Goal: Transaction & Acquisition: Purchase product/service

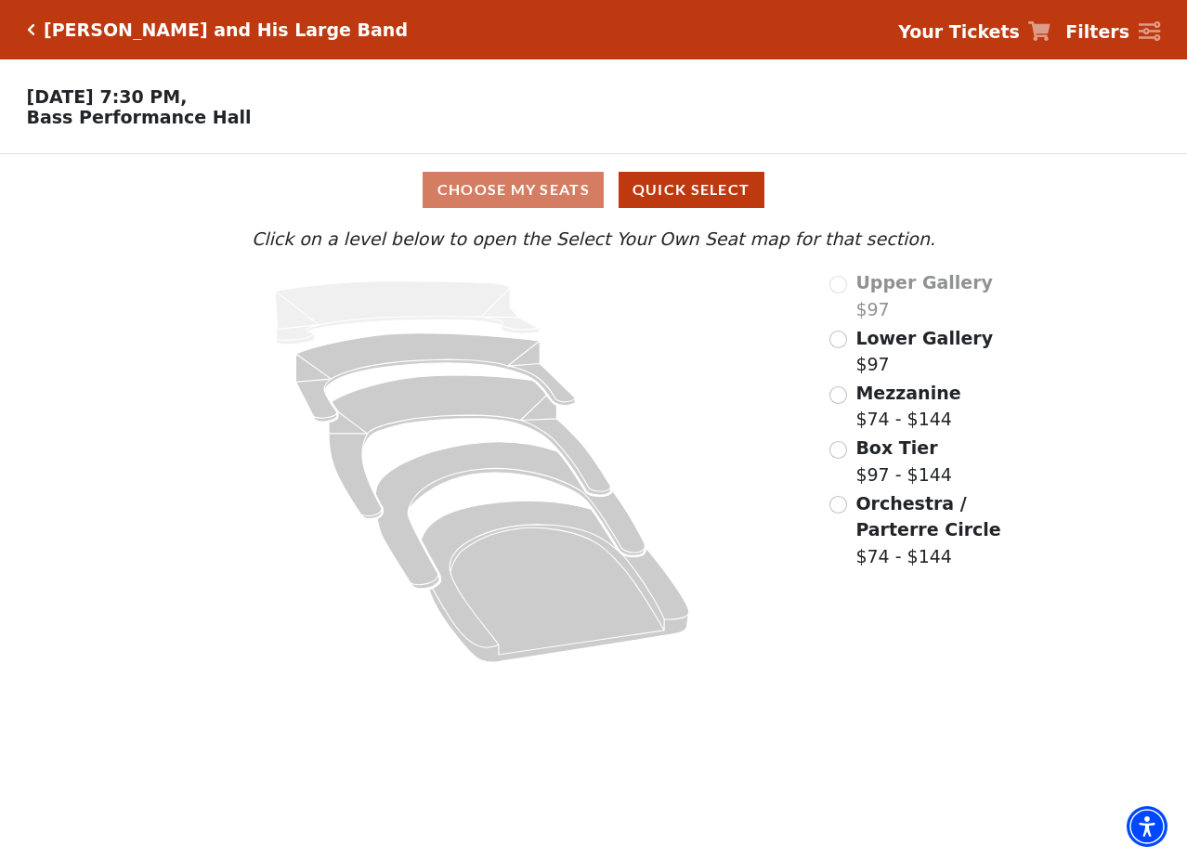
click at [893, 348] on span "Lower Gallery" at bounding box center [923, 338] width 137 height 20
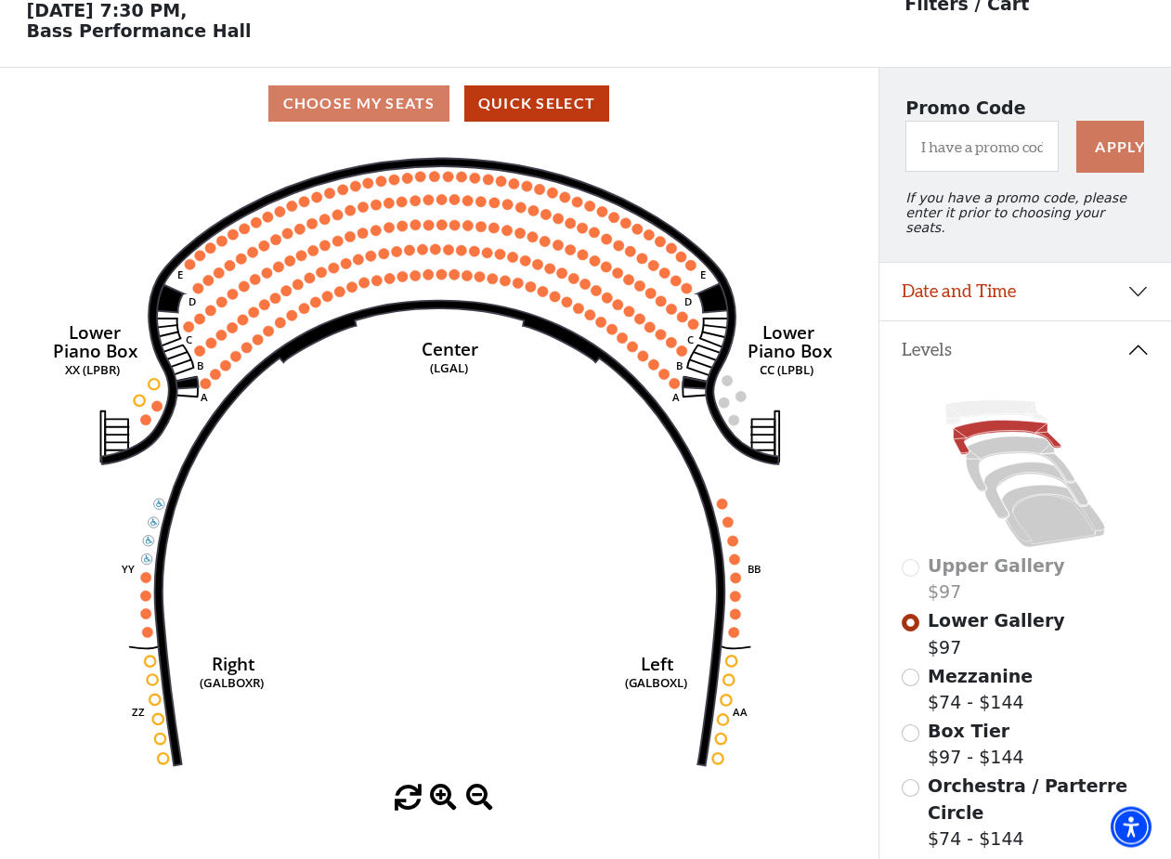
scroll to position [85, 0]
click at [975, 672] on span "Mezzanine" at bounding box center [980, 677] width 105 height 20
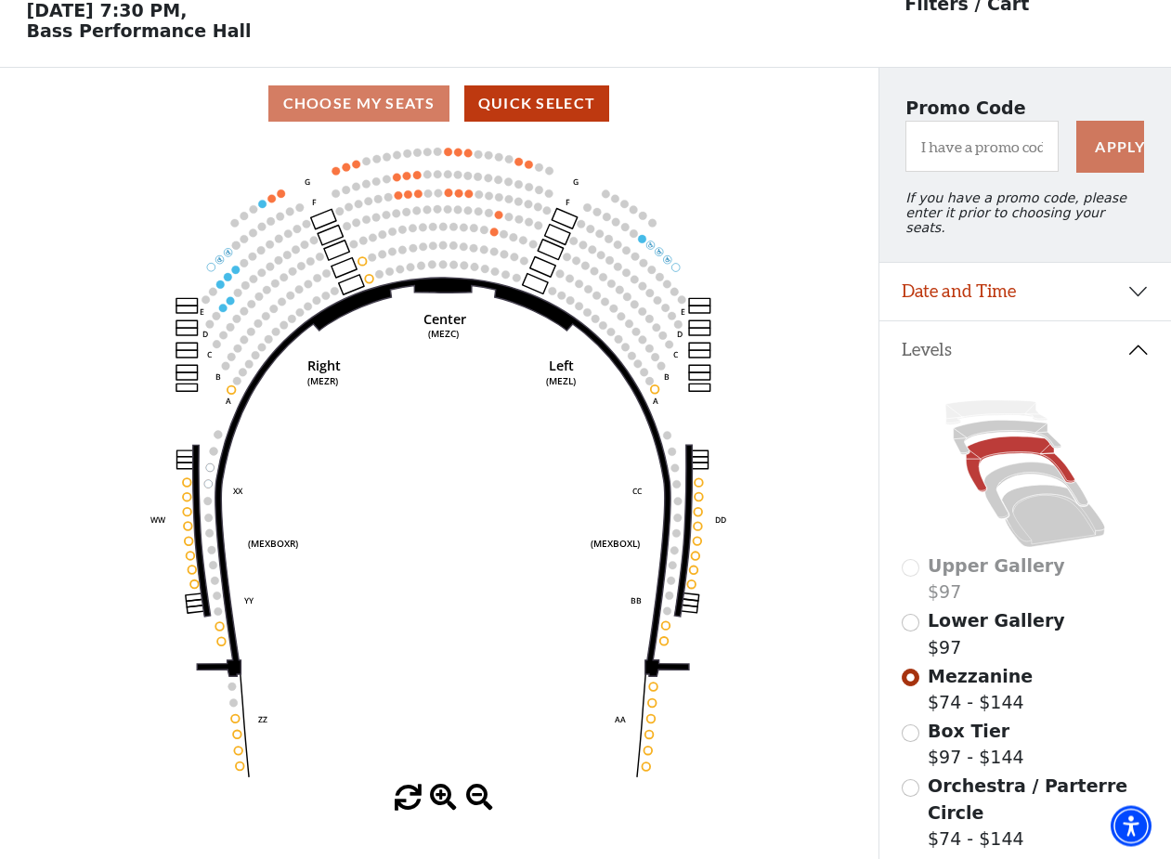
click at [124, 90] on div "Choose My Seats Quick Select" at bounding box center [439, 105] width 879 height 72
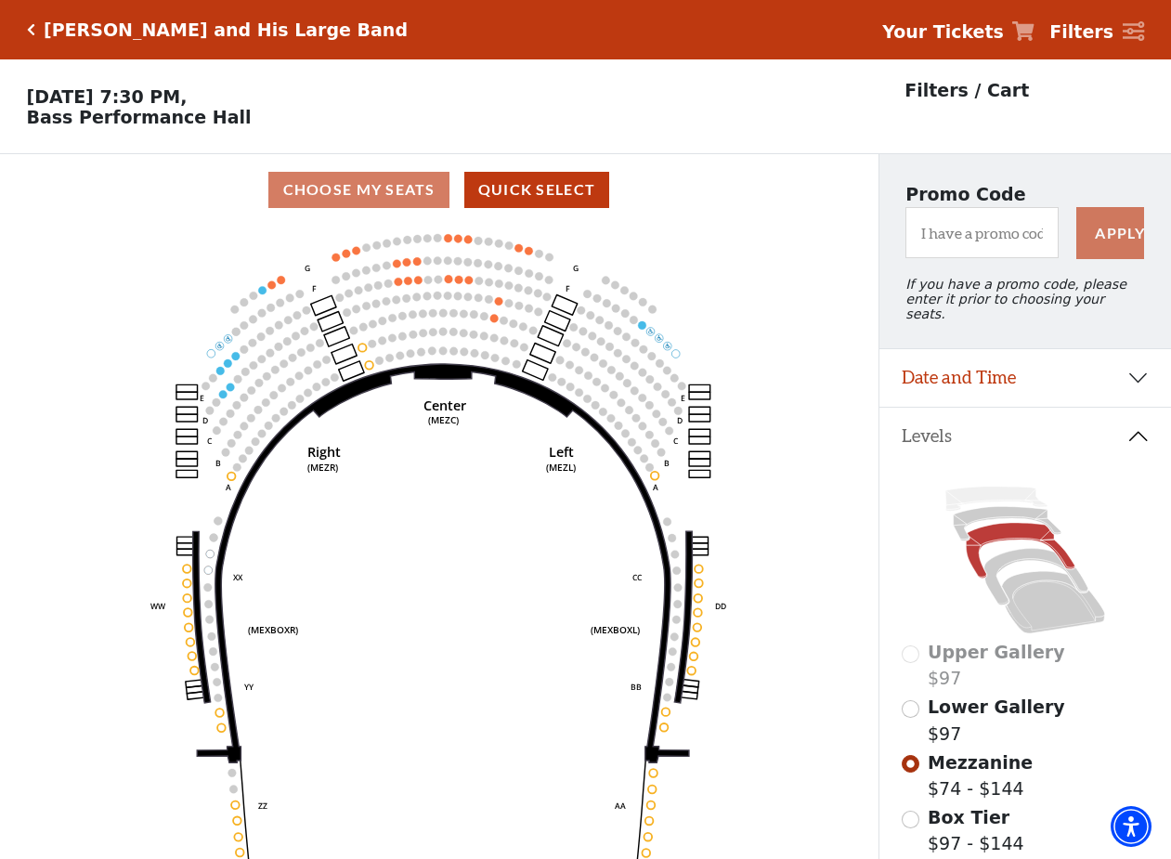
click at [112, 40] on h5 "Lyle Lovett and His Large Band" at bounding box center [226, 30] width 364 height 21
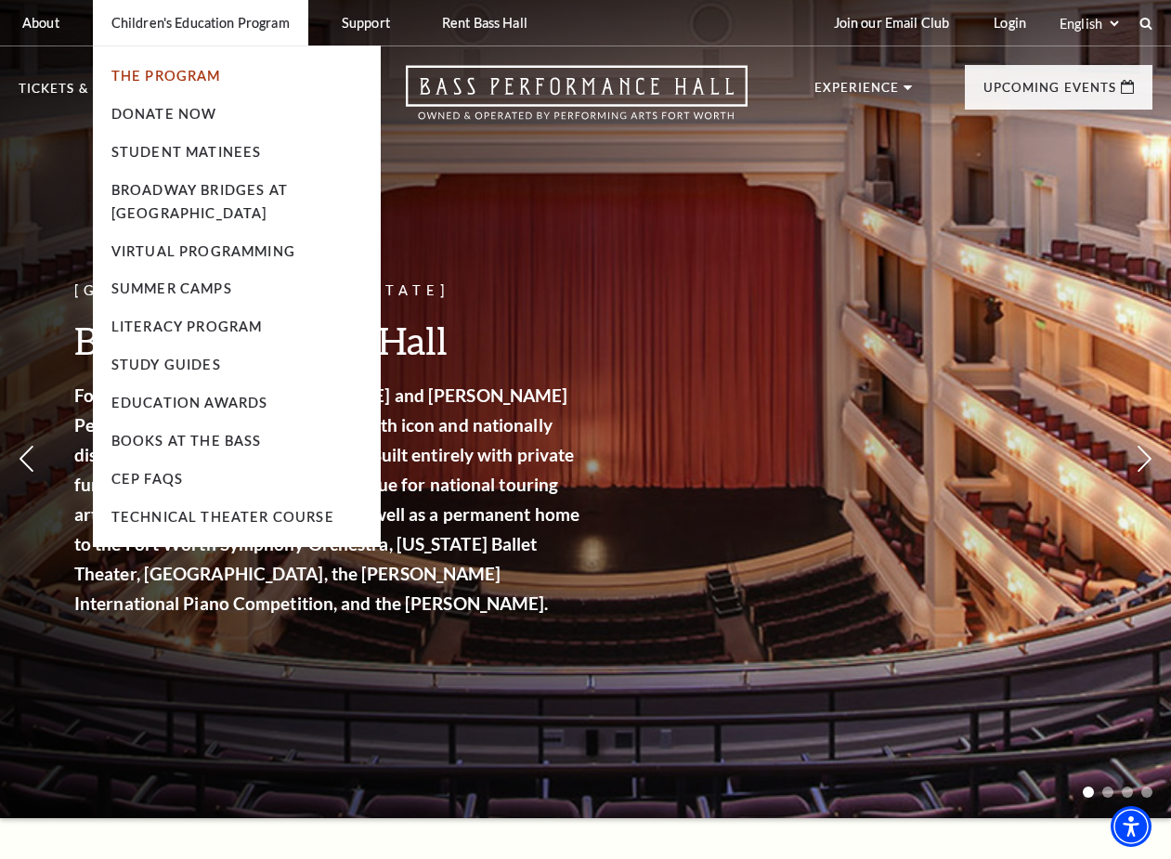
click at [115, 91] on ul "The Program Donate Now Student Matinees Broadway Bridges at Bass Performance Ha…" at bounding box center [237, 297] width 288 height 502
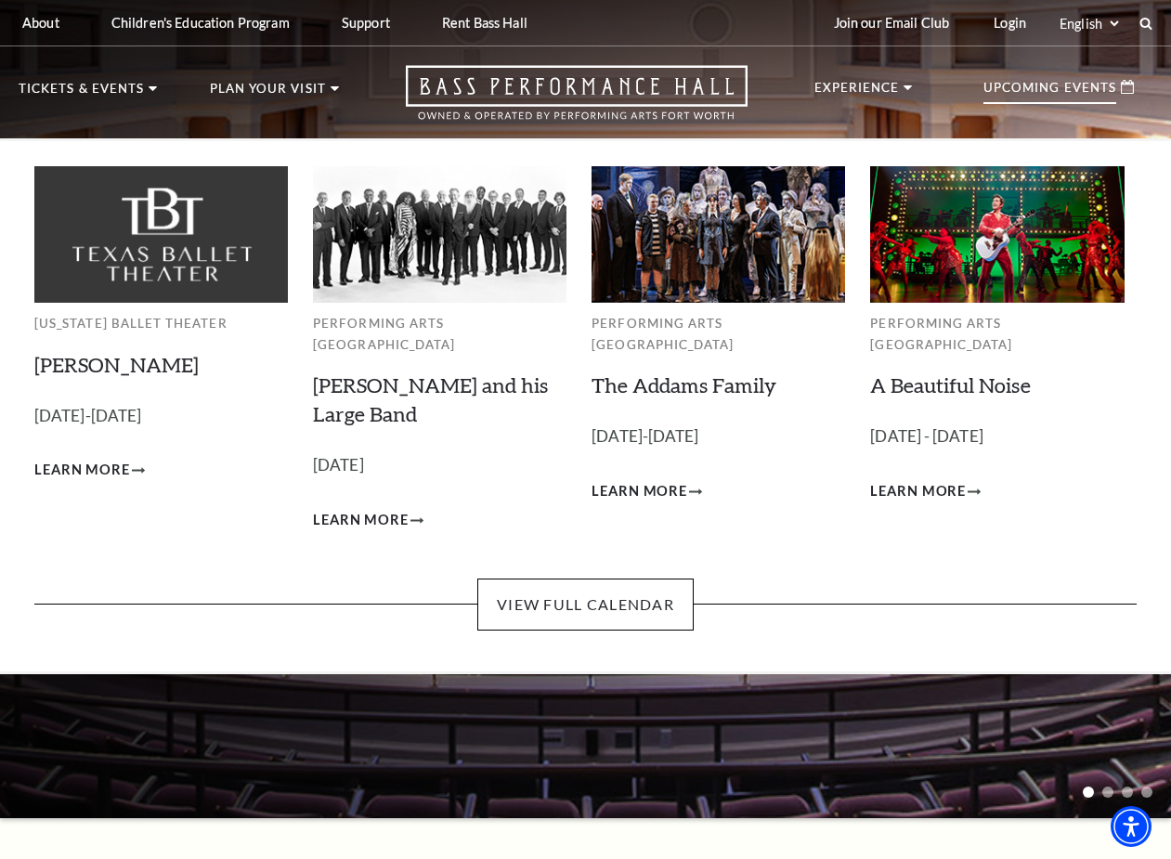
click at [1067, 77] on div "Upcoming Events" at bounding box center [1059, 87] width 188 height 45
click at [1064, 87] on p "Upcoming Events" at bounding box center [1050, 93] width 133 height 22
click at [587, 581] on link "View Full Calendar" at bounding box center [585, 605] width 216 height 52
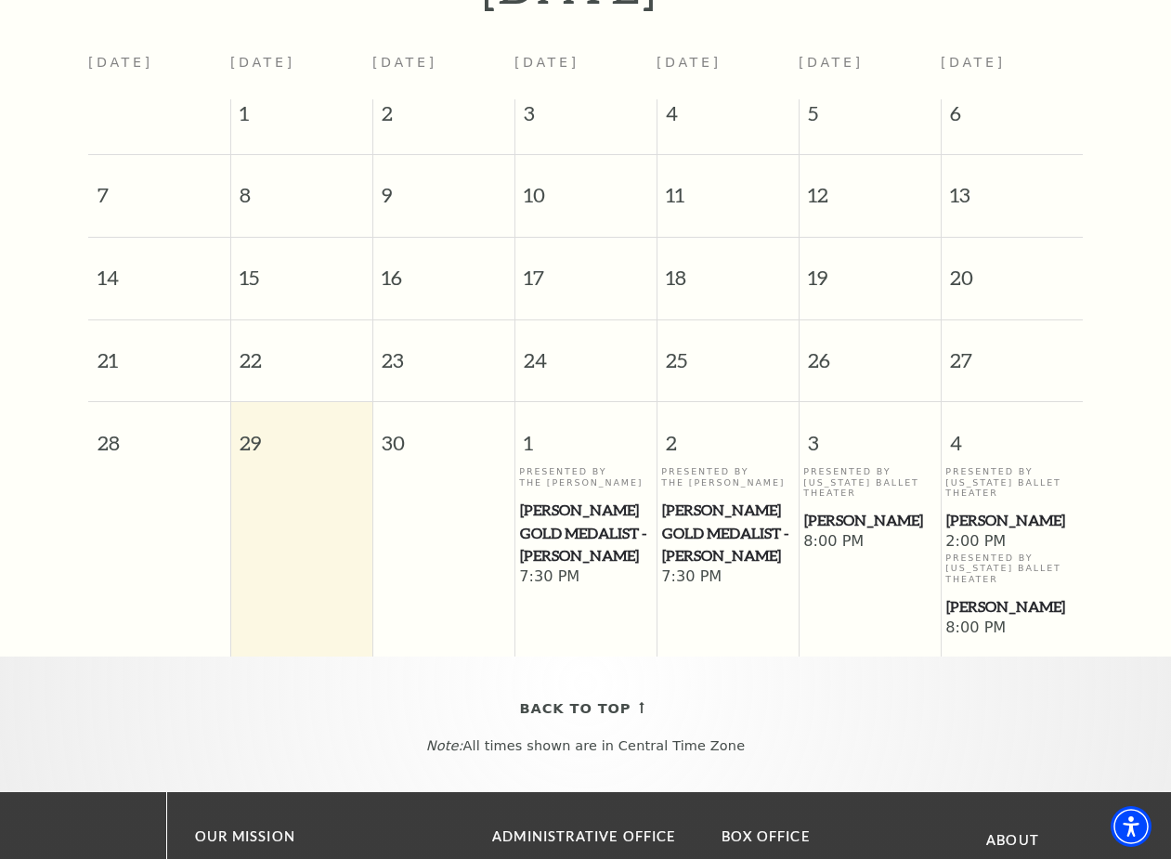
scroll to position [346, 0]
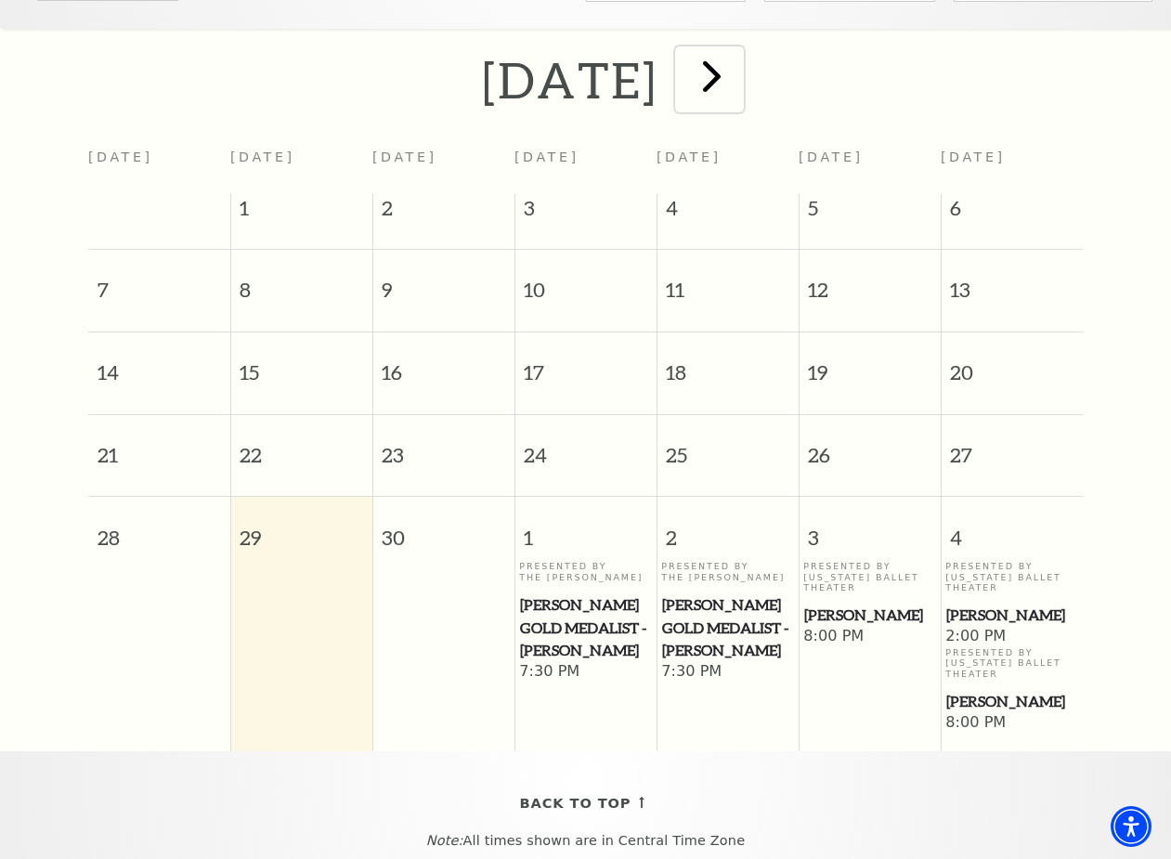
click at [738, 98] on span "next" at bounding box center [712, 75] width 53 height 53
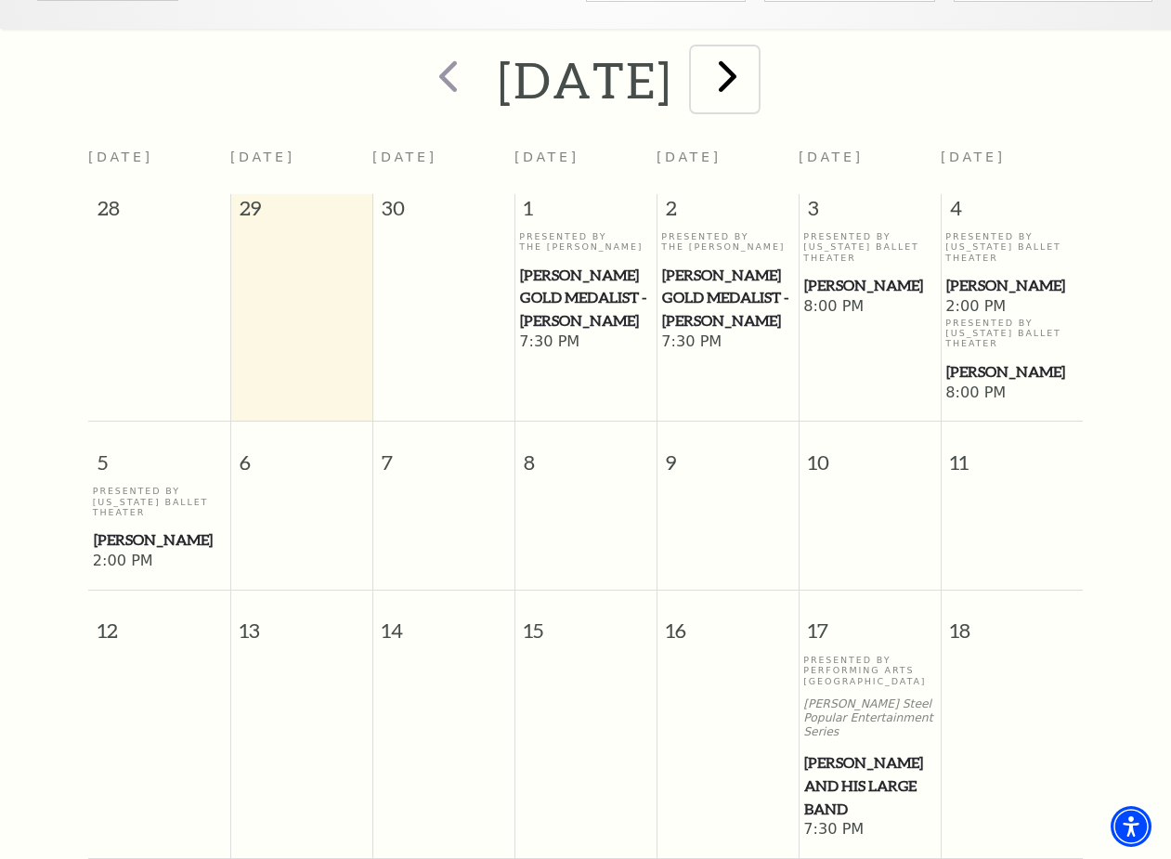
click at [754, 102] on span "next" at bounding box center [727, 75] width 53 height 53
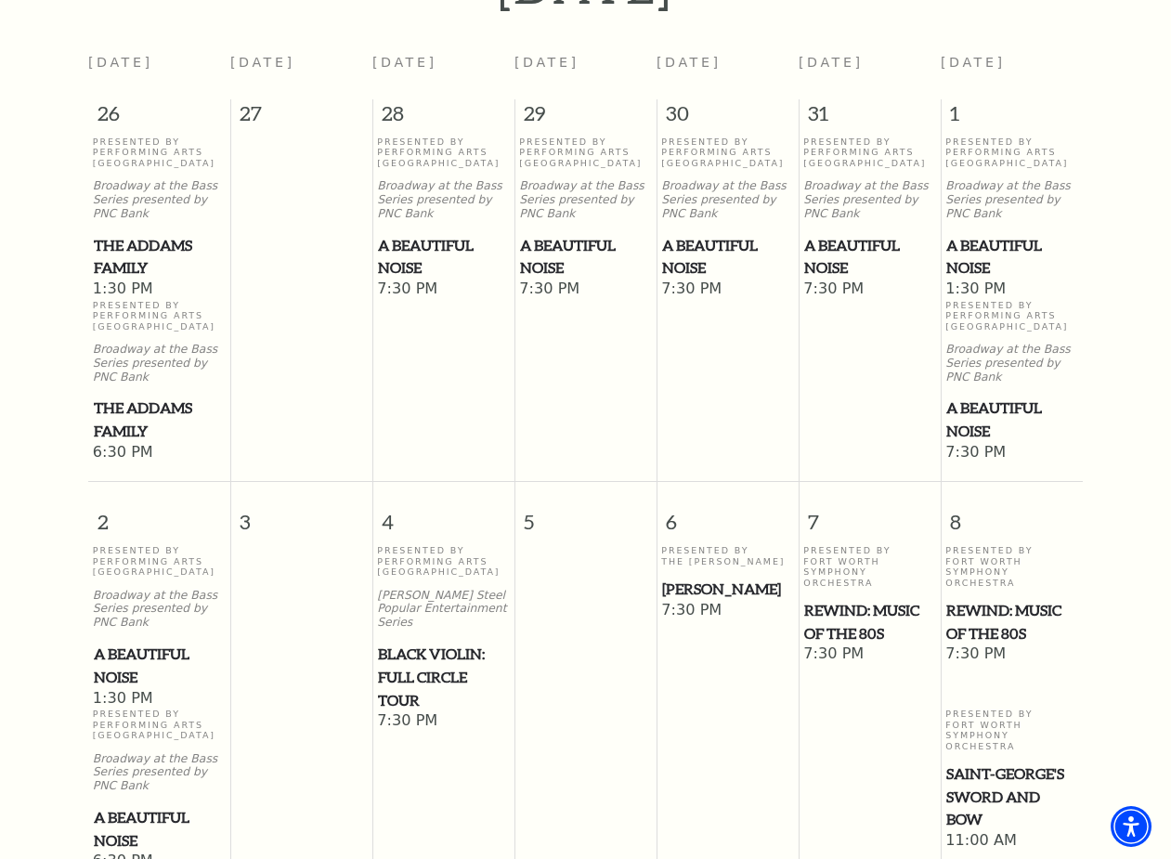
scroll to position [630, 0]
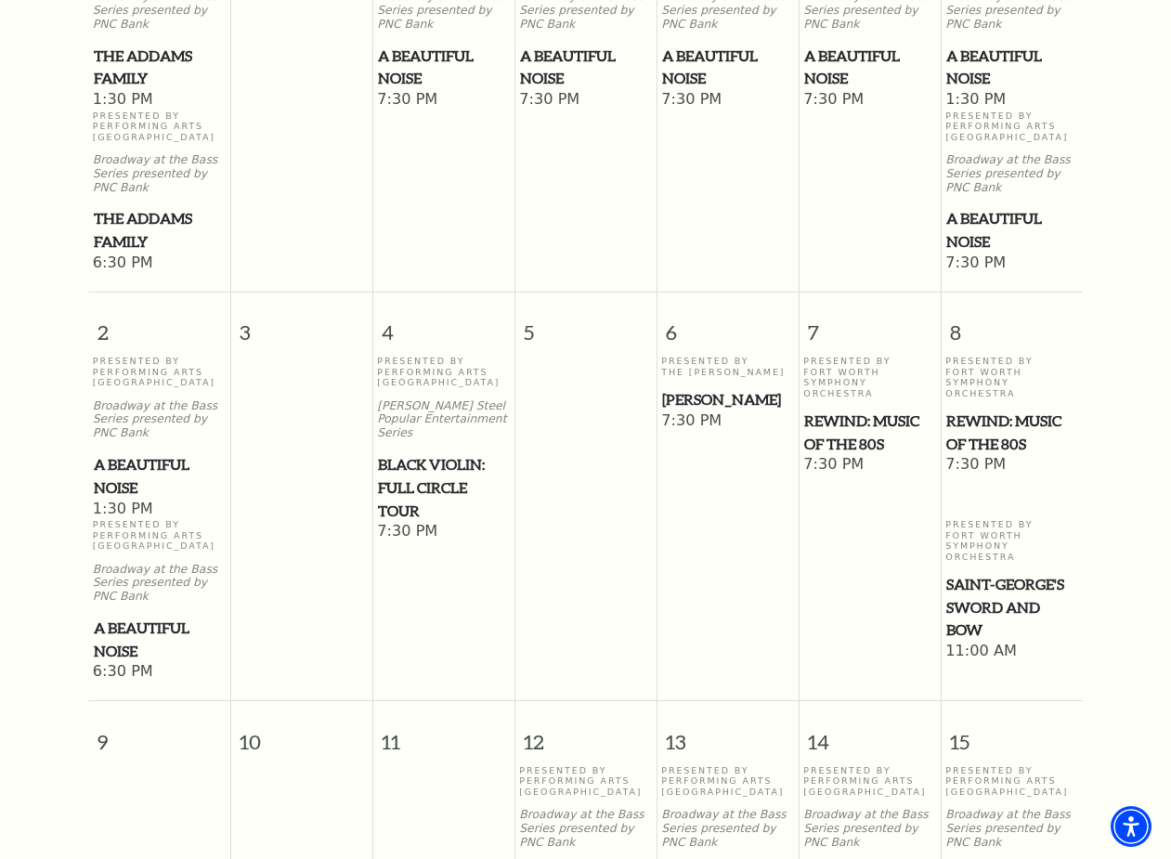
click at [435, 494] on span "Black Violin: Full Circle Tour" at bounding box center [443, 487] width 131 height 69
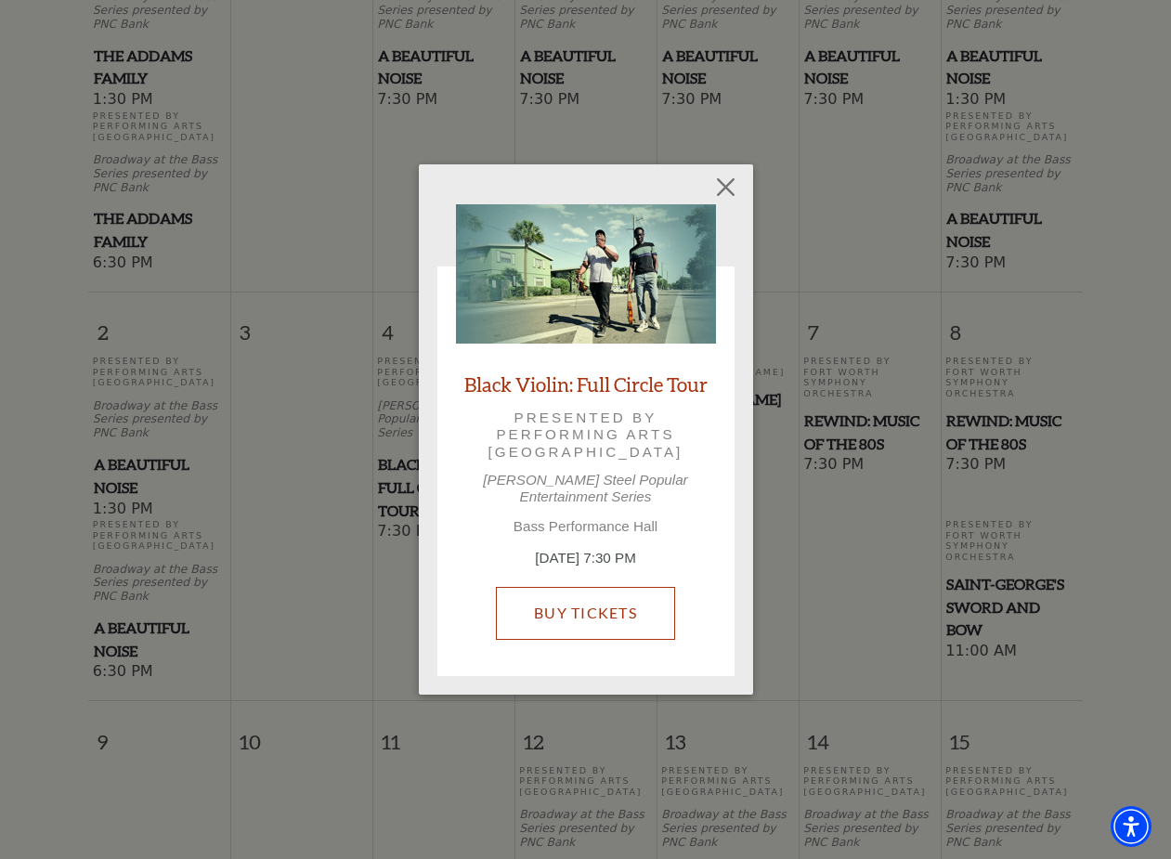
click at [615, 607] on link "Buy Tickets" at bounding box center [585, 613] width 179 height 52
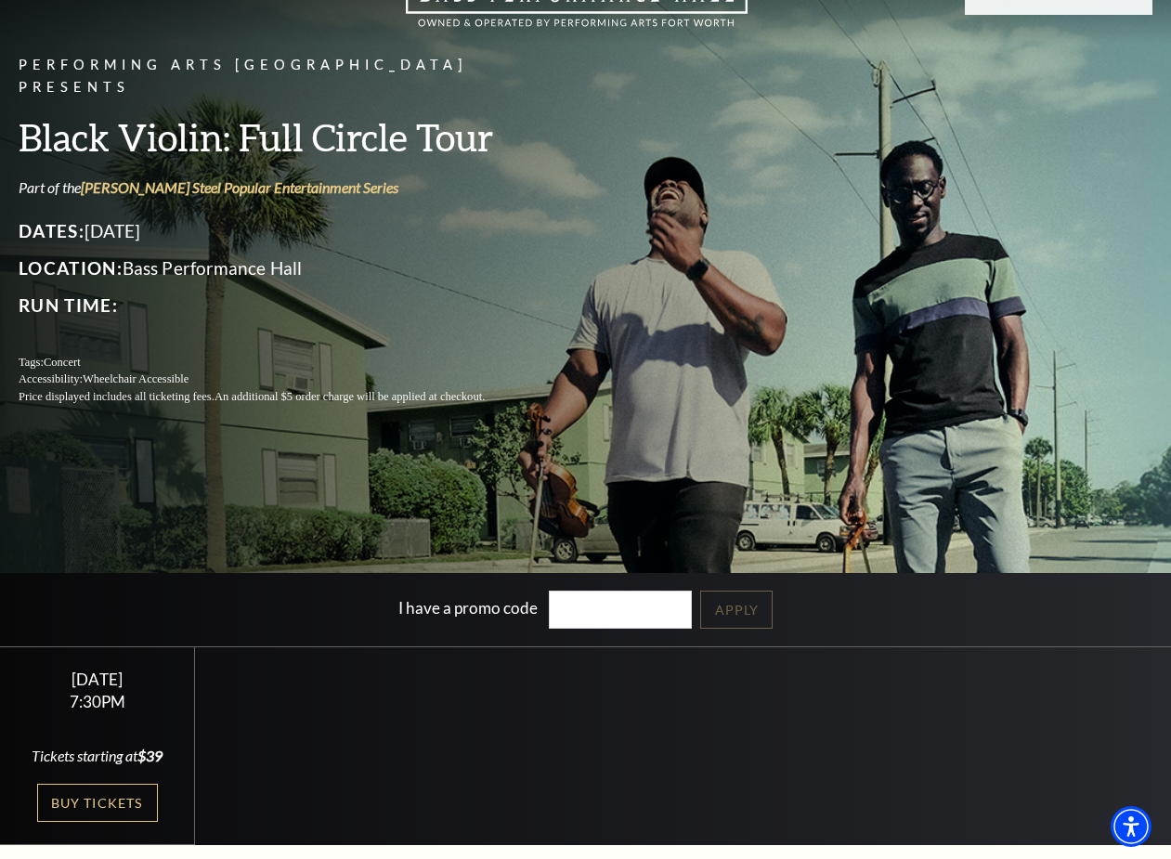
scroll to position [474, 0]
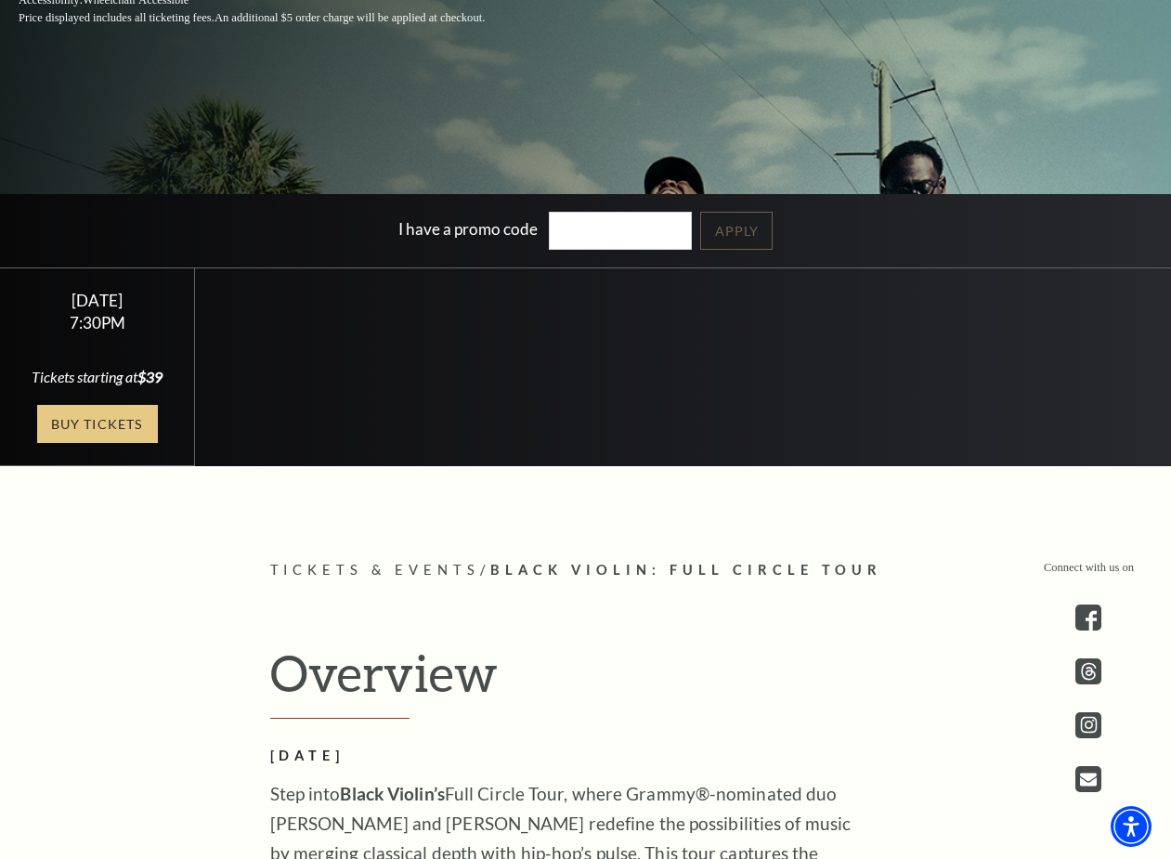
click at [113, 433] on link "Buy Tickets" at bounding box center [97, 424] width 121 height 38
